Goal: Navigation & Orientation: Find specific page/section

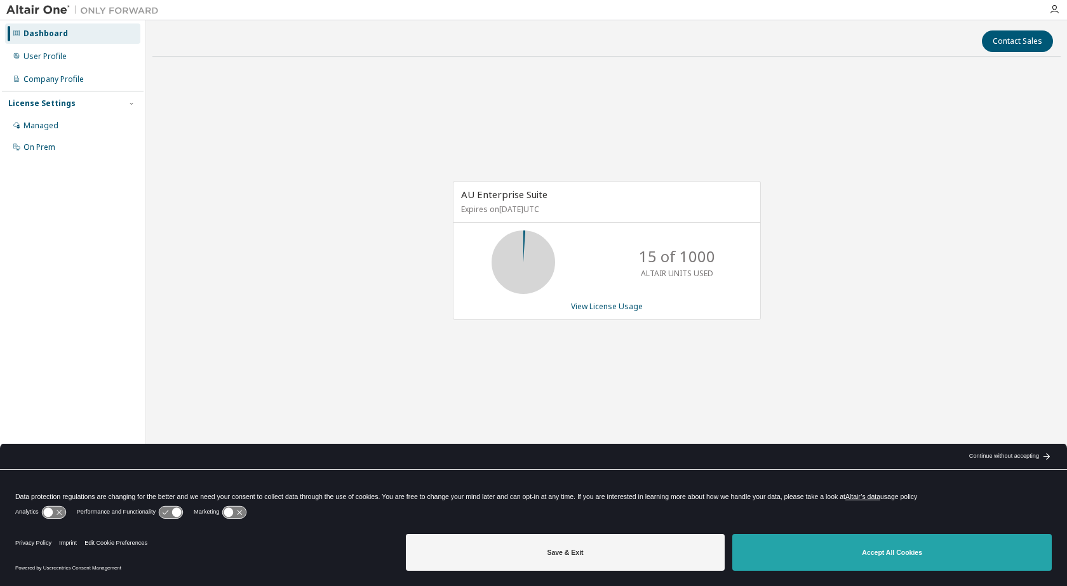
click at [916, 556] on button "Accept All Cookies" at bounding box center [891, 552] width 319 height 37
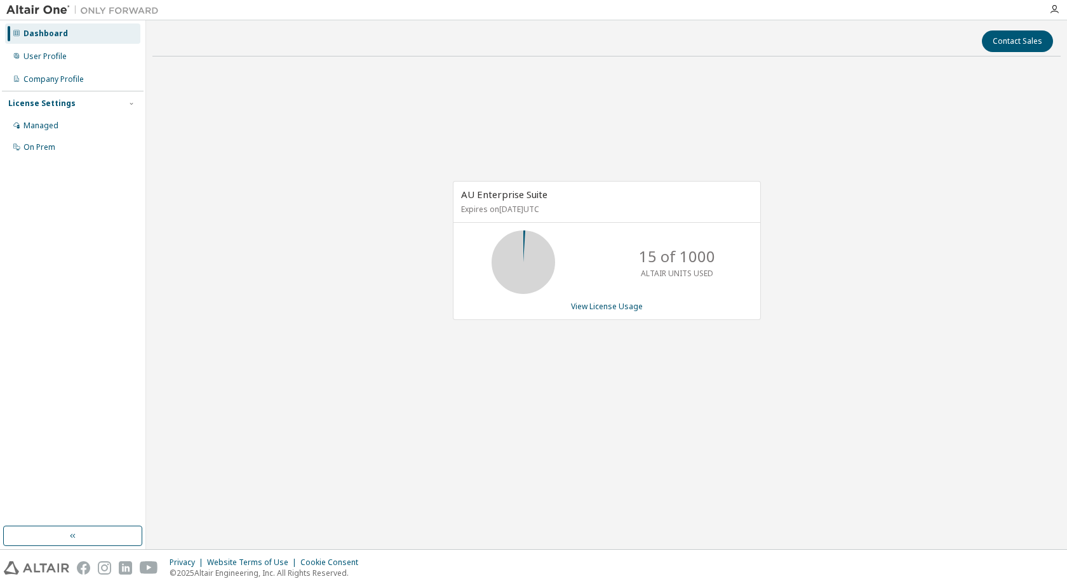
click at [487, 341] on div "AU Enterprise Suite Expires on [DATE] UTC 15 of 1000 ALTAIR UNITS USED View Lic…" at bounding box center [606, 257] width 908 height 381
click at [49, 29] on div "Dashboard" at bounding box center [45, 34] width 44 height 10
click at [1055, 12] on icon "button" at bounding box center [1054, 9] width 10 height 10
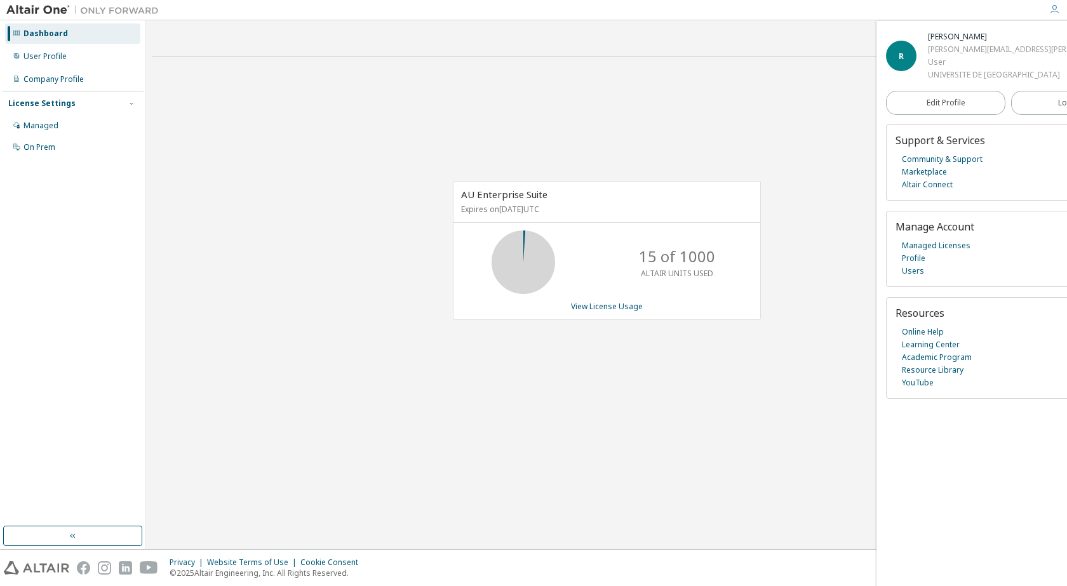
click at [756, 119] on div "AU Enterprise Suite Expires on [DATE] UTC 15 of 1000 ALTAIR UNITS USED View Lic…" at bounding box center [606, 257] width 908 height 381
click at [795, 140] on div "AU Enterprise Suite Expires on [DATE] UTC 15 of 1000 ALTAIR UNITS USED View Lic…" at bounding box center [606, 257] width 908 height 381
